Goal: Task Accomplishment & Management: Manage account settings

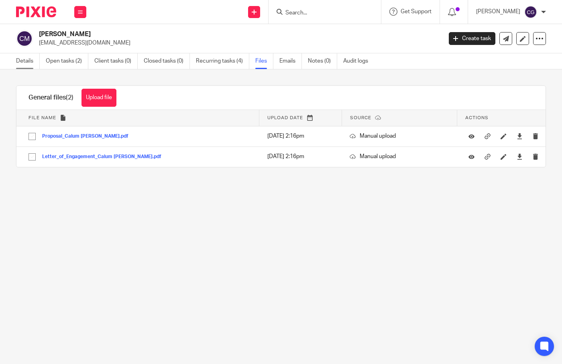
click at [22, 61] on link "Details" at bounding box center [28, 61] width 24 height 16
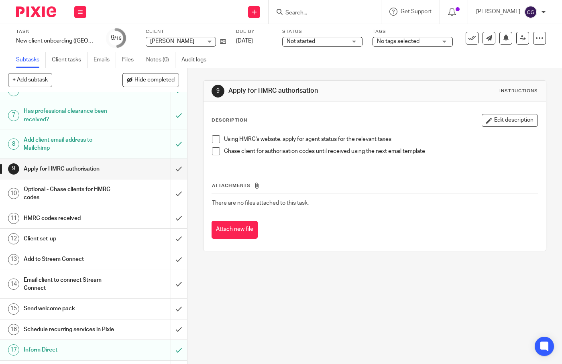
scroll to position [118, 0]
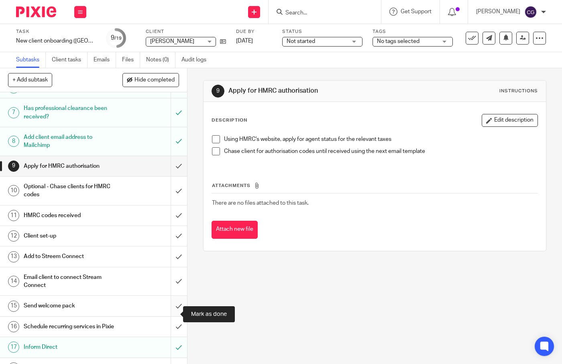
click at [169, 313] on input "submit" at bounding box center [93, 306] width 187 height 20
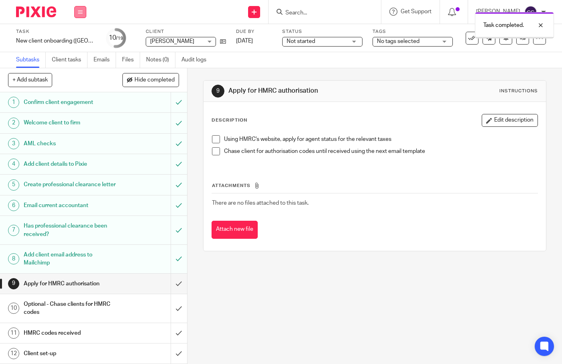
click at [79, 14] on icon at bounding box center [80, 12] width 5 height 5
click at [75, 37] on link "Work" at bounding box center [76, 38] width 14 height 6
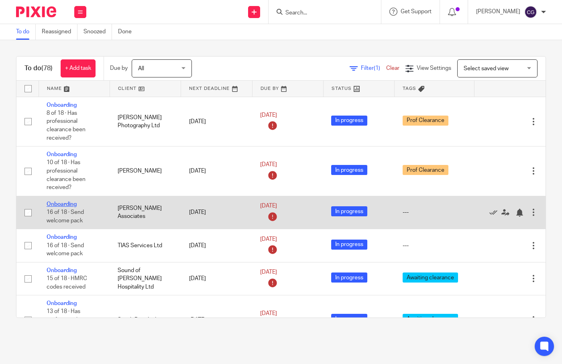
click at [65, 207] on link "Onboarding" at bounding box center [62, 204] width 30 height 6
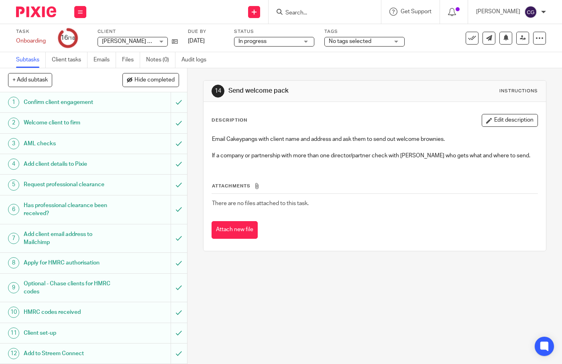
scroll to position [140, 0]
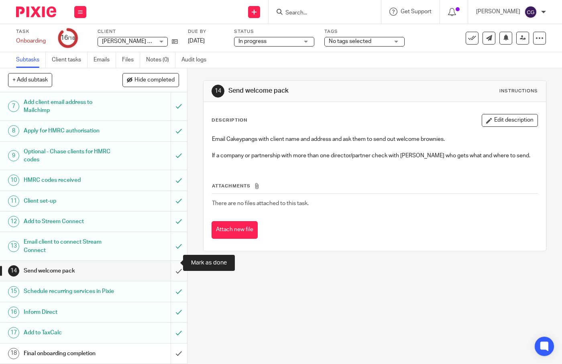
click at [175, 262] on input "submit" at bounding box center [93, 271] width 187 height 20
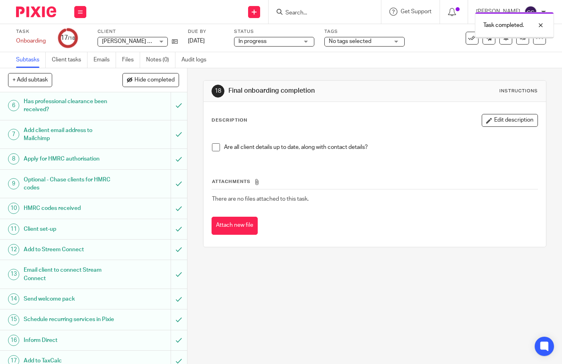
scroll to position [140, 0]
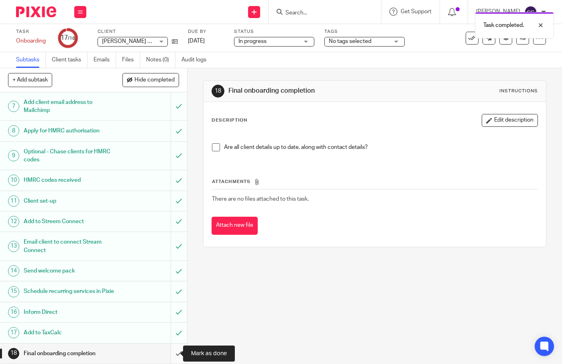
click at [172, 352] on input "submit" at bounding box center [93, 353] width 187 height 20
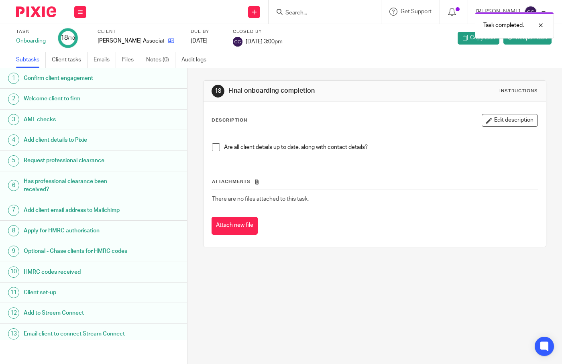
click at [164, 37] on link at bounding box center [169, 41] width 10 height 8
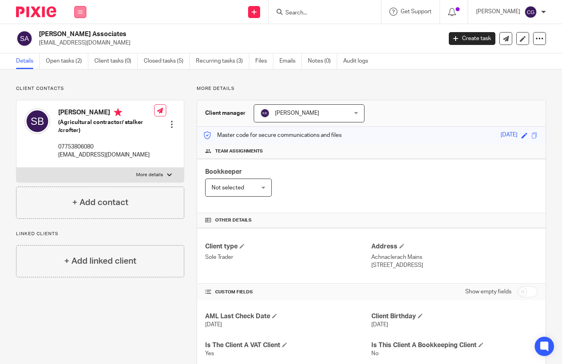
click at [76, 12] on button at bounding box center [80, 12] width 12 height 12
click at [77, 38] on link "Work" at bounding box center [75, 38] width 13 height 6
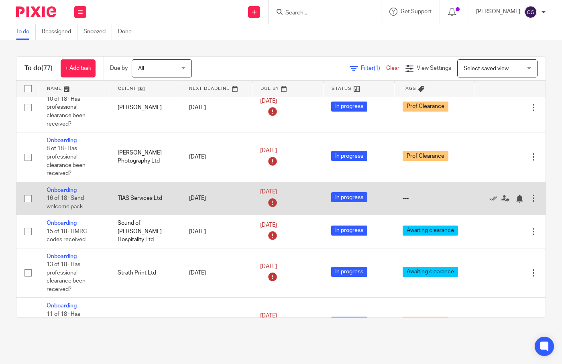
scroll to position [15, 0]
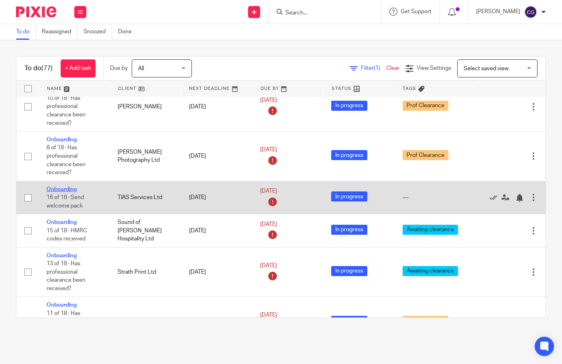
click at [52, 192] on link "Onboarding" at bounding box center [62, 190] width 30 height 6
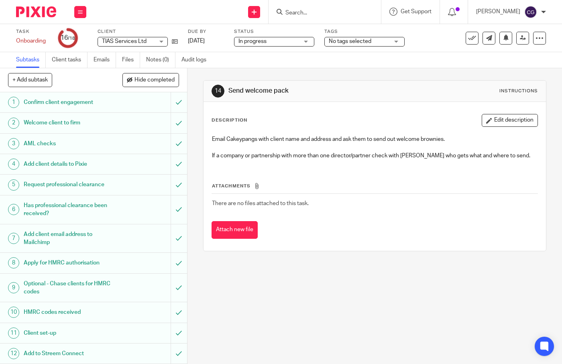
scroll to position [140, 0]
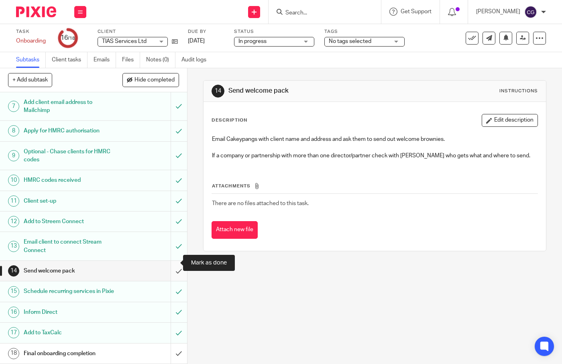
click at [174, 261] on input "submit" at bounding box center [93, 271] width 187 height 20
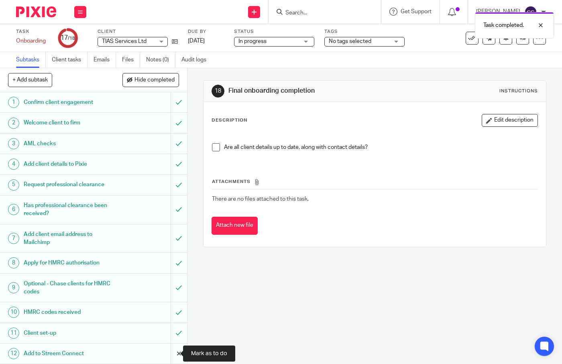
scroll to position [140, 0]
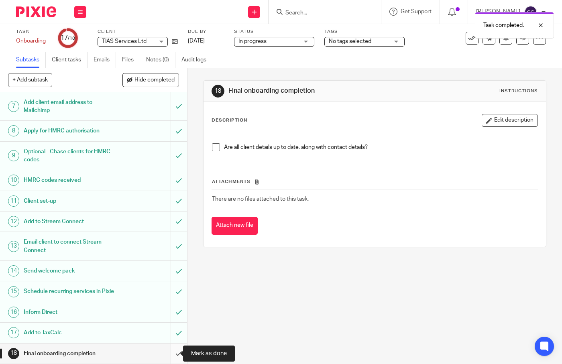
click at [173, 351] on input "submit" at bounding box center [93, 353] width 187 height 20
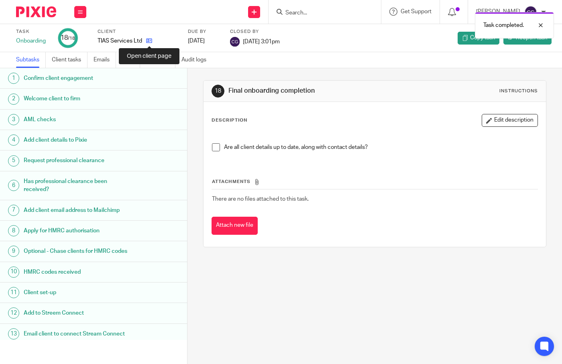
click at [150, 41] on icon at bounding box center [149, 41] width 6 height 6
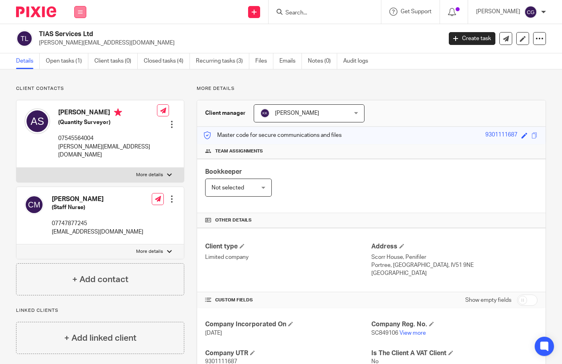
click at [78, 10] on icon at bounding box center [80, 12] width 5 height 5
click at [75, 35] on link "Work" at bounding box center [75, 38] width 13 height 6
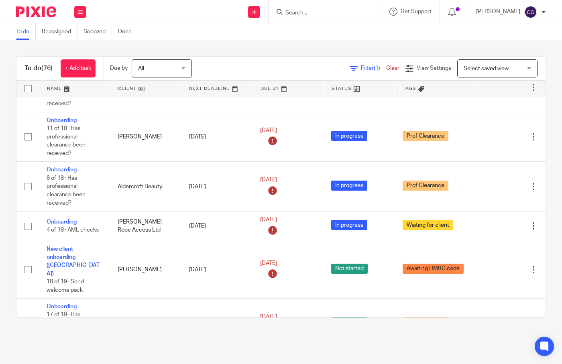
scroll to position [167, 0]
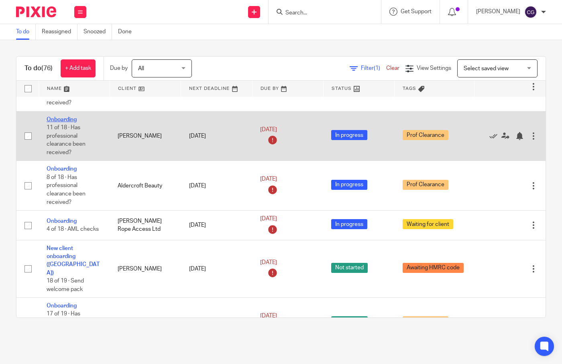
click at [49, 121] on link "Onboarding" at bounding box center [62, 120] width 30 height 6
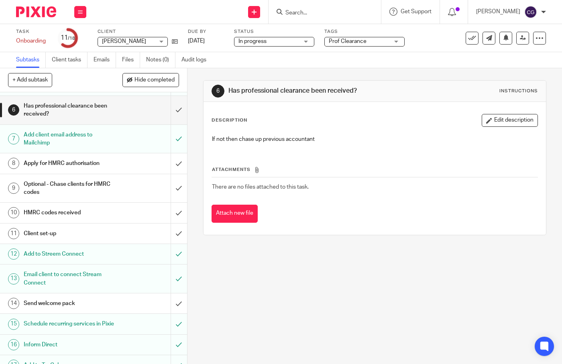
scroll to position [102, 0]
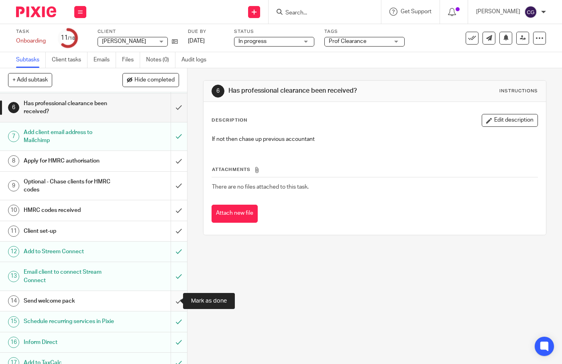
click at [169, 299] on input "submit" at bounding box center [93, 301] width 187 height 20
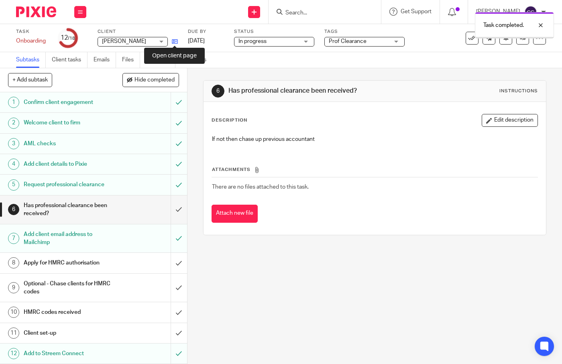
click at [175, 41] on icon at bounding box center [175, 42] width 6 height 6
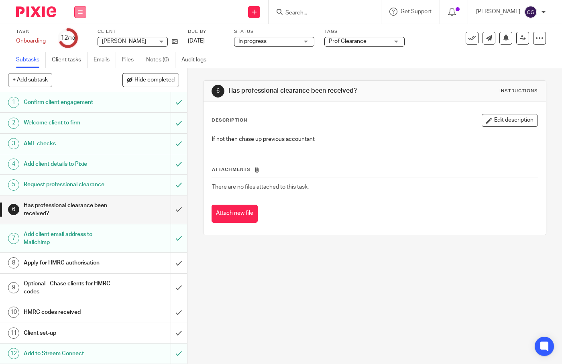
click at [80, 13] on icon at bounding box center [80, 12] width 5 height 5
click at [78, 39] on link "Work" at bounding box center [76, 38] width 14 height 6
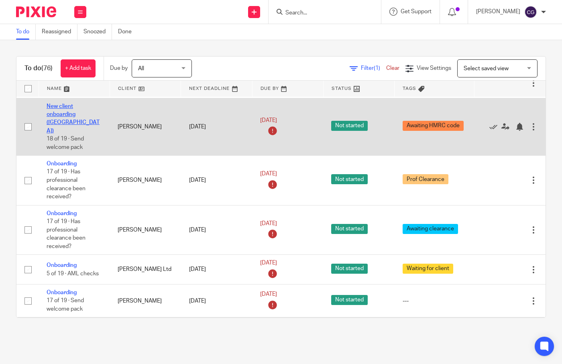
scroll to position [313, 0]
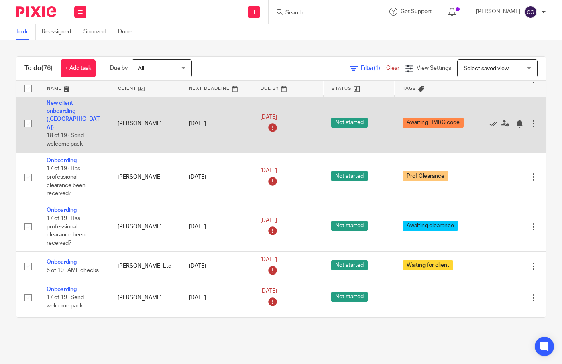
click at [70, 116] on td "New client onboarding (UK) 18 of 19 · Send welcome pack" at bounding box center [74, 123] width 71 height 57
click at [66, 116] on td "New client onboarding (UK) 18 of 19 · Send welcome pack" at bounding box center [74, 123] width 71 height 57
click at [64, 120] on link "New client onboarding (UK)" at bounding box center [73, 115] width 53 height 30
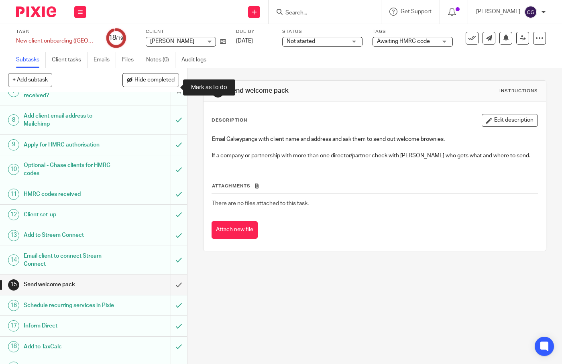
scroll to position [169, 0]
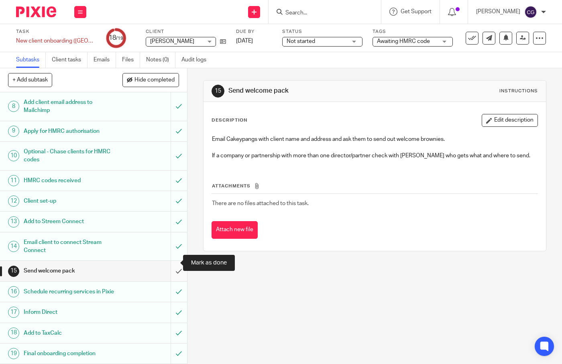
click at [171, 265] on input "submit" at bounding box center [93, 271] width 187 height 20
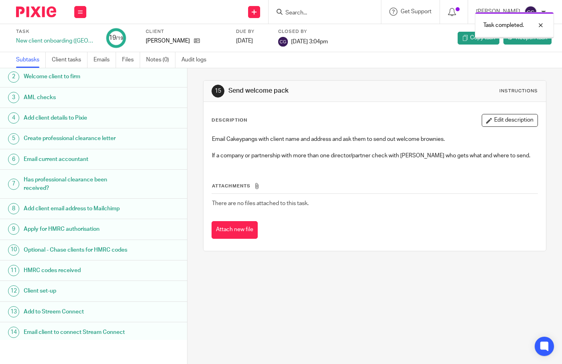
scroll to position [144, 0]
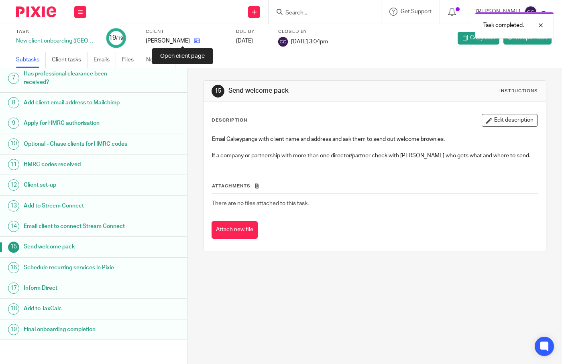
click at [194, 43] on icon at bounding box center [197, 41] width 6 height 6
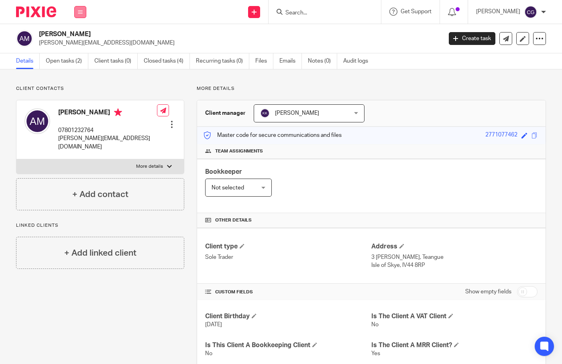
click at [82, 12] on icon at bounding box center [80, 12] width 5 height 5
click at [81, 38] on link "Work" at bounding box center [75, 38] width 13 height 6
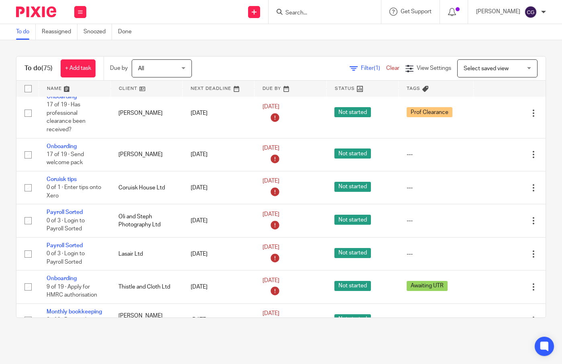
scroll to position [408, 0]
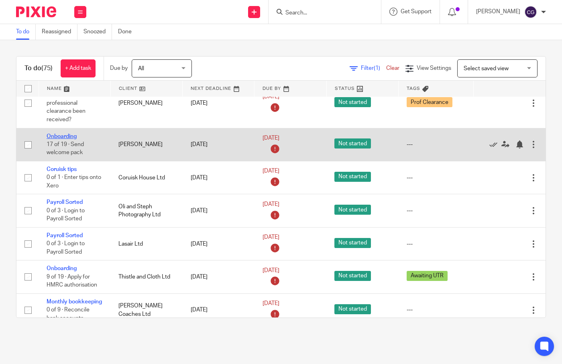
click at [76, 139] on link "Onboarding" at bounding box center [62, 137] width 30 height 6
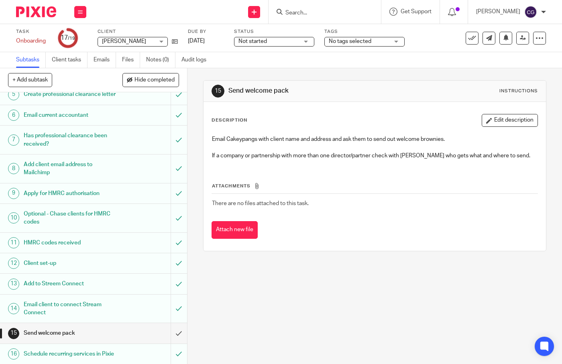
scroll to position [169, 0]
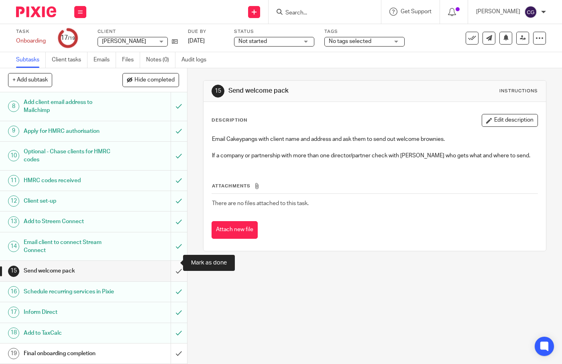
click at [167, 264] on input "submit" at bounding box center [93, 271] width 187 height 20
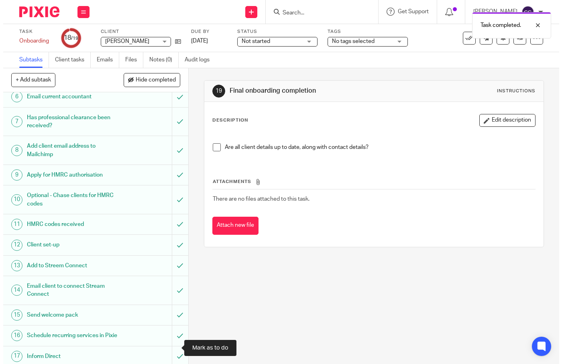
scroll to position [169, 0]
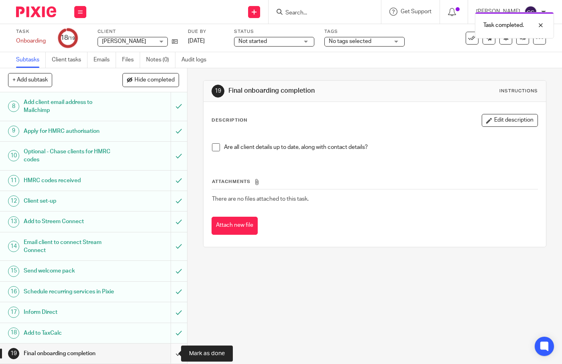
click at [172, 351] on input "submit" at bounding box center [93, 353] width 187 height 20
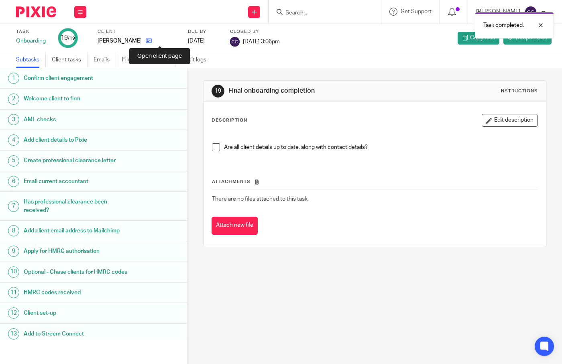
click at [152, 41] on icon at bounding box center [149, 41] width 6 height 6
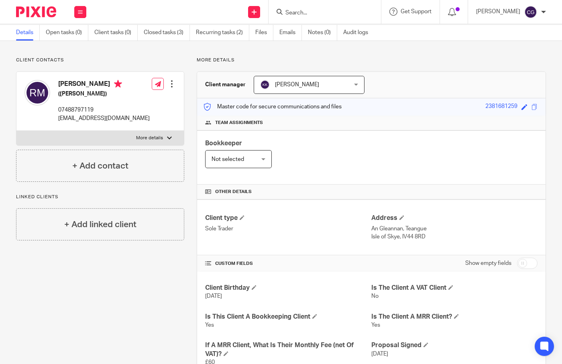
scroll to position [28, 0]
click at [85, 16] on button at bounding box center [80, 12] width 12 height 12
click at [80, 35] on link "Work" at bounding box center [75, 38] width 13 height 6
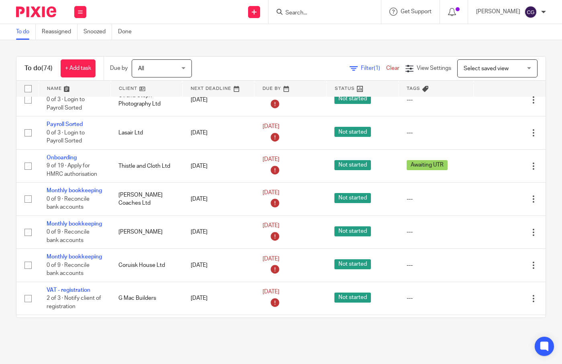
scroll to position [486, 0]
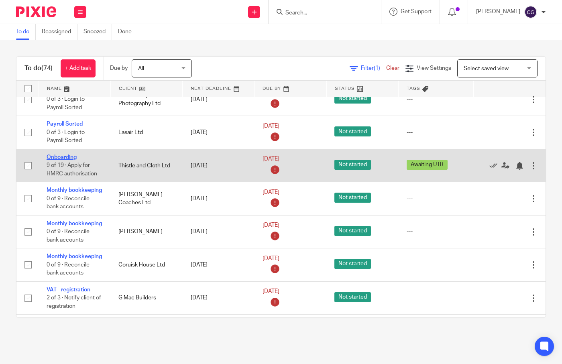
click at [59, 160] on link "Onboarding" at bounding box center [62, 157] width 30 height 6
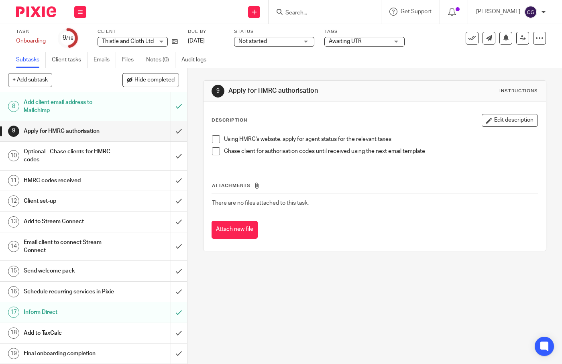
scroll to position [166, 0]
click at [173, 268] on input "submit" at bounding box center [93, 271] width 187 height 20
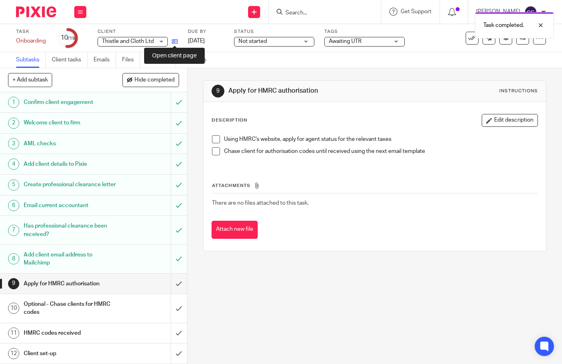
click at [176, 41] on icon at bounding box center [175, 42] width 6 height 6
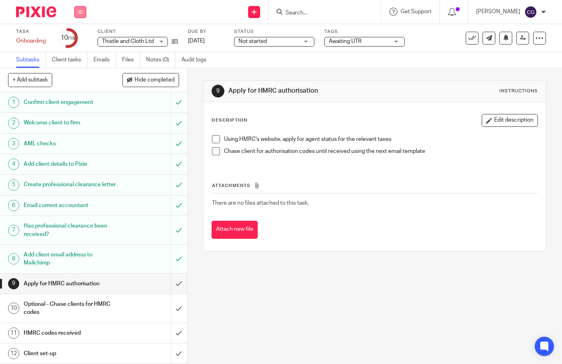
click at [79, 11] on icon at bounding box center [80, 12] width 5 height 5
click at [77, 38] on link "Work" at bounding box center [76, 38] width 14 height 6
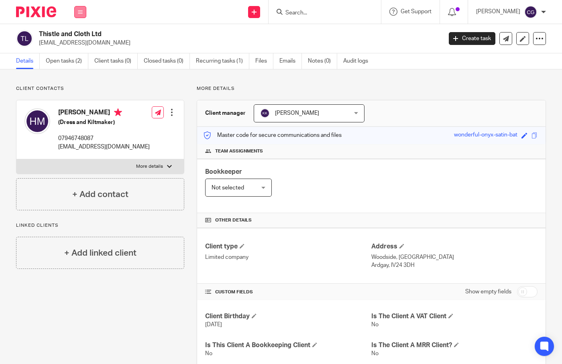
click at [79, 10] on icon at bounding box center [80, 12] width 5 height 5
click at [75, 38] on link "Work" at bounding box center [75, 38] width 13 height 6
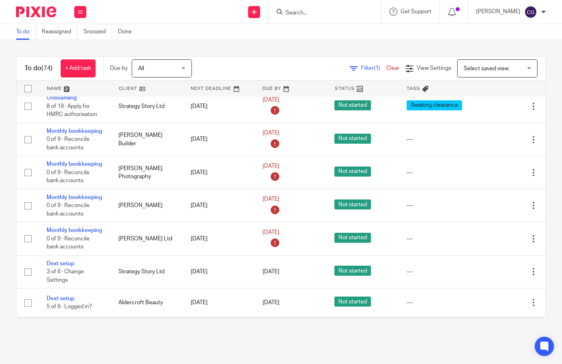
scroll to position [773, 0]
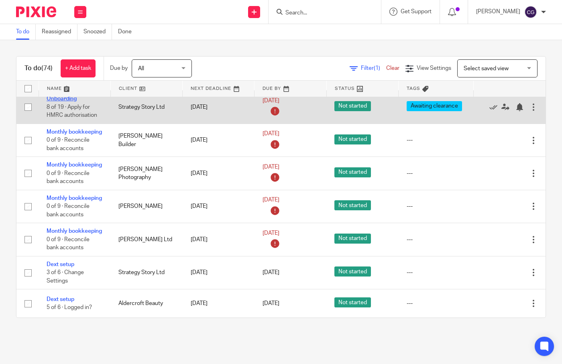
click at [61, 102] on link "Onboarding" at bounding box center [62, 99] width 30 height 6
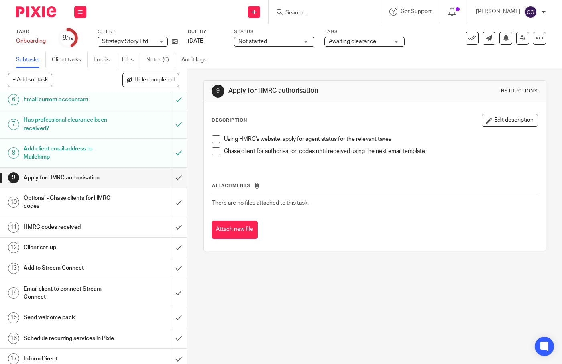
scroll to position [108, 0]
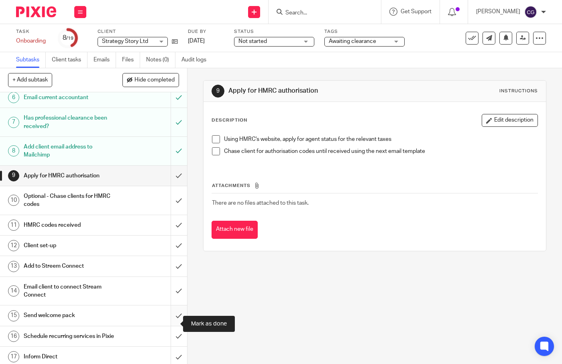
click at [167, 323] on input "submit" at bounding box center [93, 315] width 187 height 20
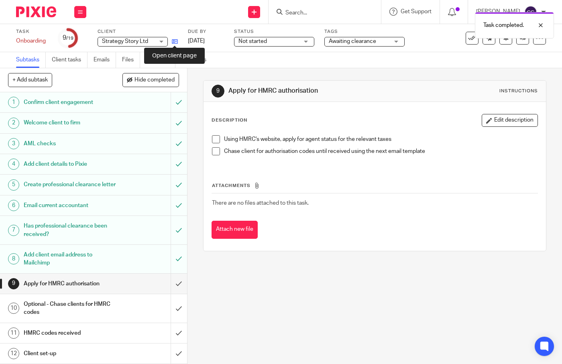
click at [175, 39] on icon at bounding box center [175, 42] width 6 height 6
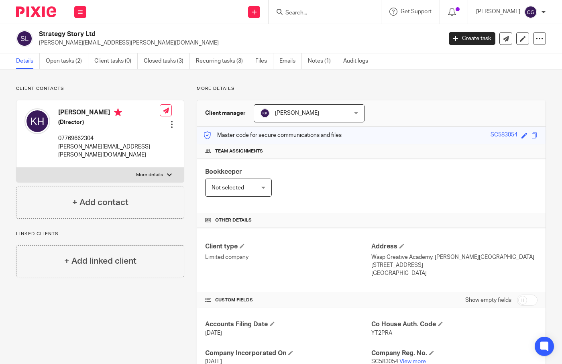
click at [169, 173] on div at bounding box center [169, 175] width 5 height 5
click at [16, 167] on input "More details" at bounding box center [16, 167] width 0 height 0
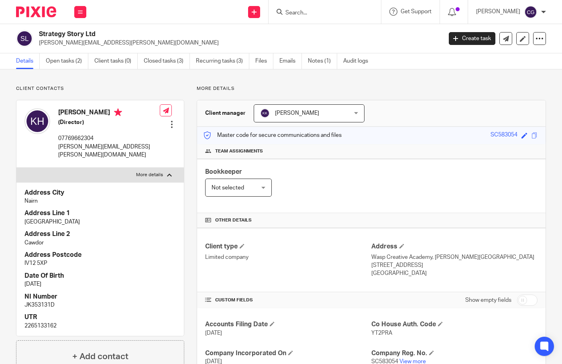
click at [169, 173] on div at bounding box center [169, 175] width 5 height 5
click at [16, 167] on input "More details" at bounding box center [16, 167] width 0 height 0
checkbox input "false"
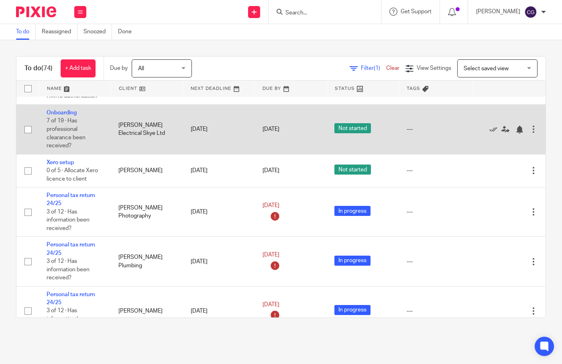
scroll to position [1172, 0]
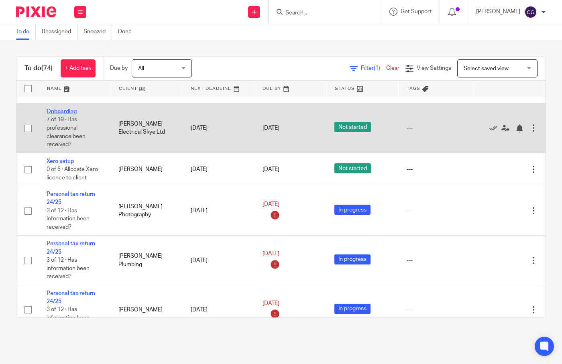
click at [52, 114] on link "Onboarding" at bounding box center [62, 112] width 30 height 6
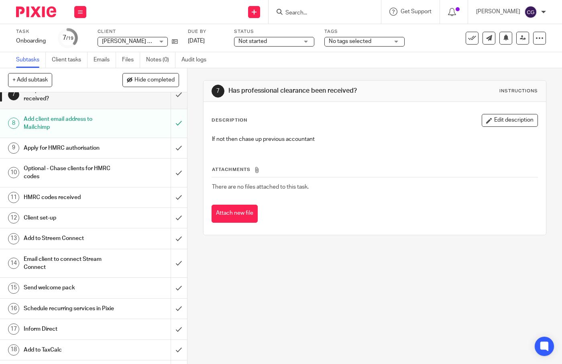
scroll to position [138, 0]
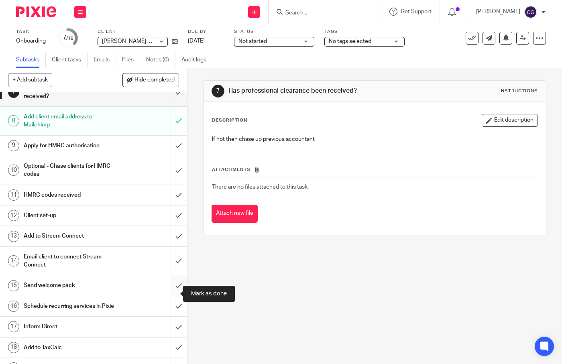
click at [171, 292] on input "submit" at bounding box center [93, 285] width 187 height 20
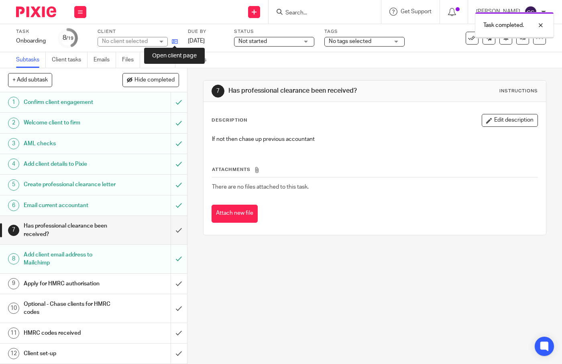
click at [172, 41] on icon at bounding box center [175, 42] width 6 height 6
